Goal: Task Accomplishment & Management: Manage account settings

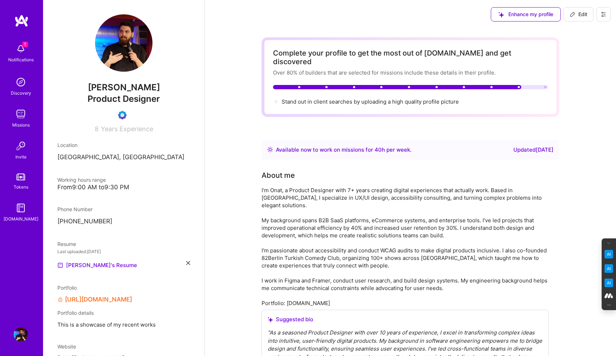
click at [607, 11] on button at bounding box center [603, 14] width 14 height 14
click at [588, 71] on button "Log Out" at bounding box center [584, 67] width 54 height 18
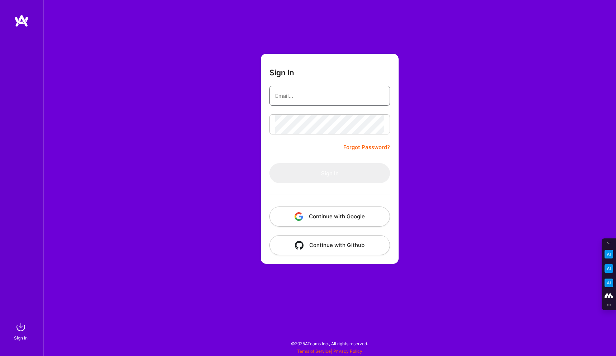
click at [323, 94] on input "email" at bounding box center [329, 96] width 109 height 18
type input "[PERSON_NAME][EMAIL_ADDRESS][DOMAIN_NAME]"
click at [327, 216] on button "Continue with Google" at bounding box center [329, 217] width 120 height 20
